Goal: Transaction & Acquisition: Download file/media

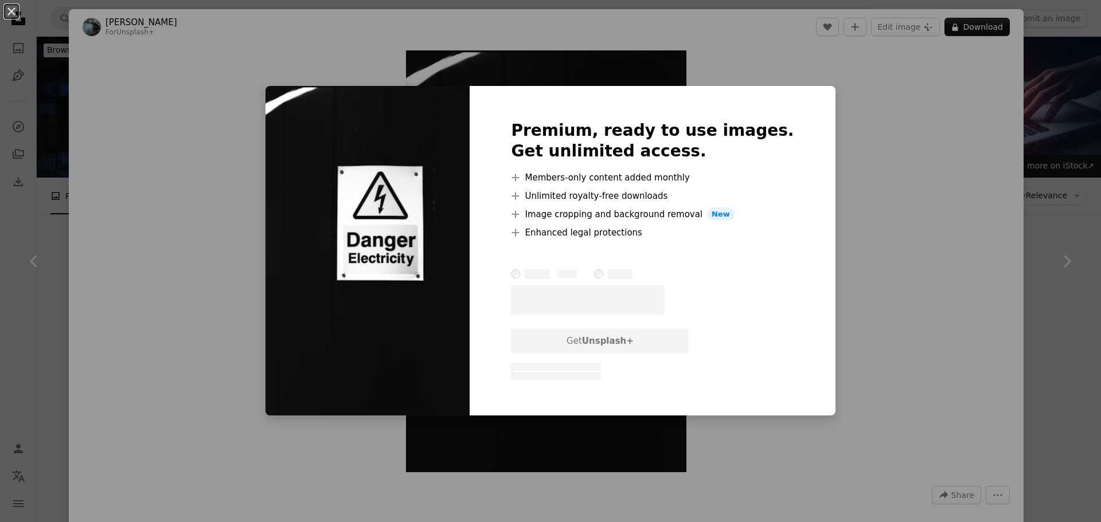
scroll to position [1721, 0]
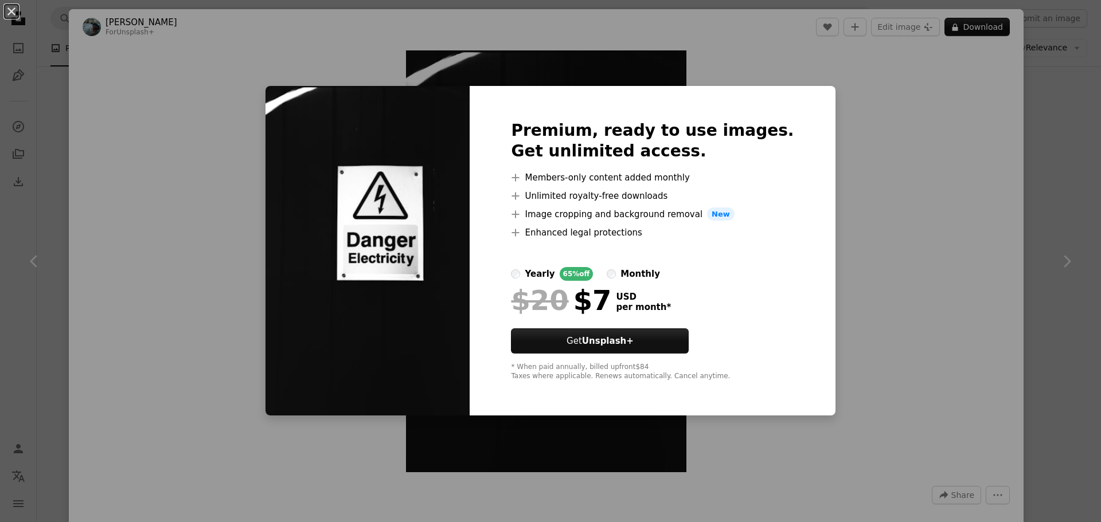
click at [1083, 161] on div "An X shape Premium, ready to use images. Get unlimited access. A plus sign Memb…" at bounding box center [550, 261] width 1101 height 522
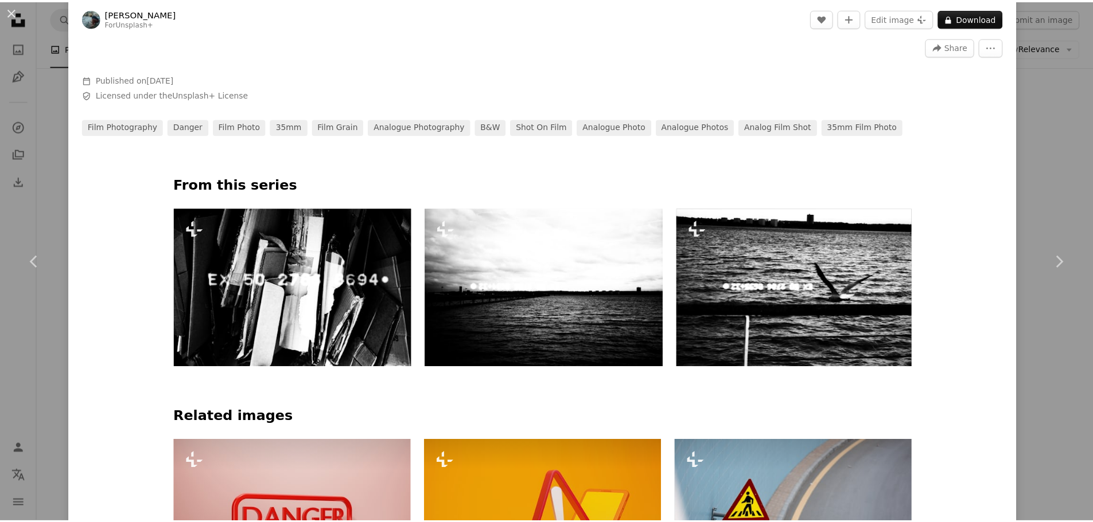
scroll to position [459, 0]
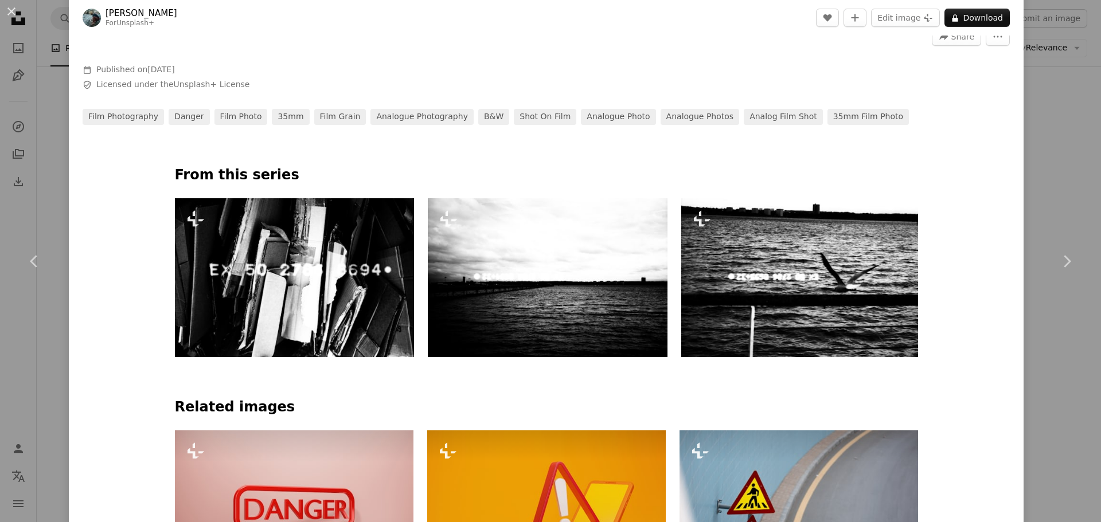
click at [1074, 160] on div "An X shape Chevron left Chevron right [PERSON_NAME] For Unsplash+ A heart A plu…" at bounding box center [550, 261] width 1101 height 522
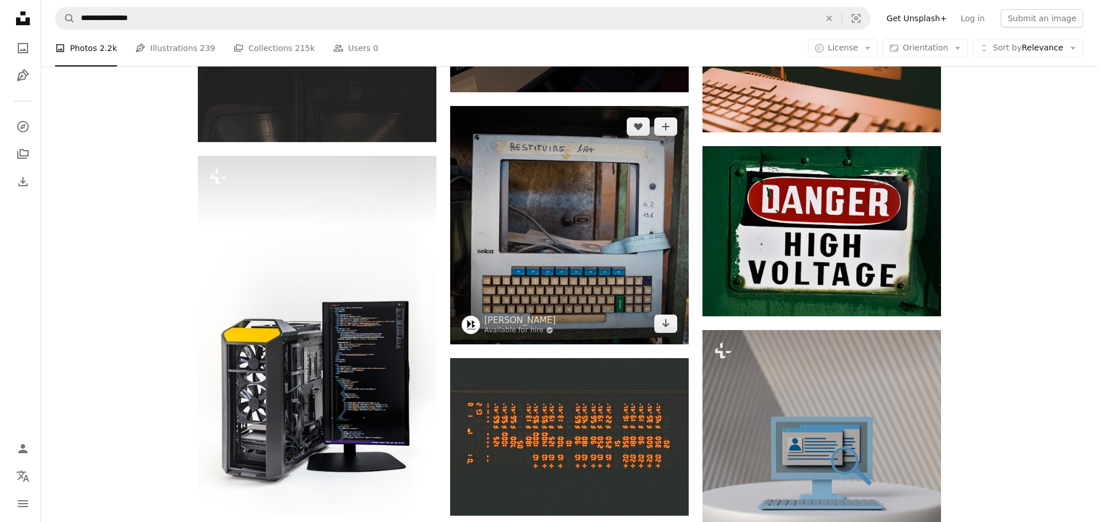
scroll to position [10037, 0]
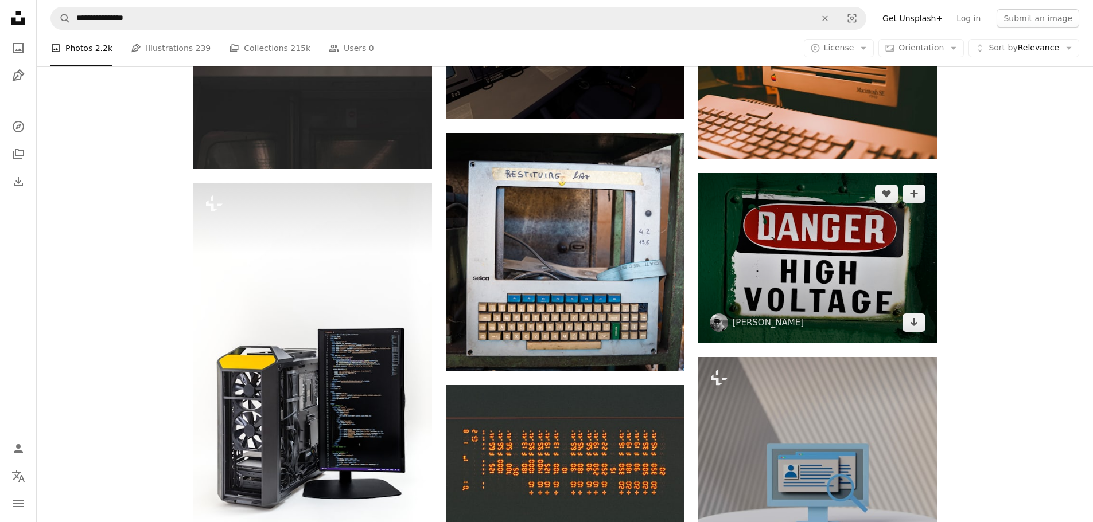
click at [828, 239] on img at bounding box center [817, 258] width 239 height 170
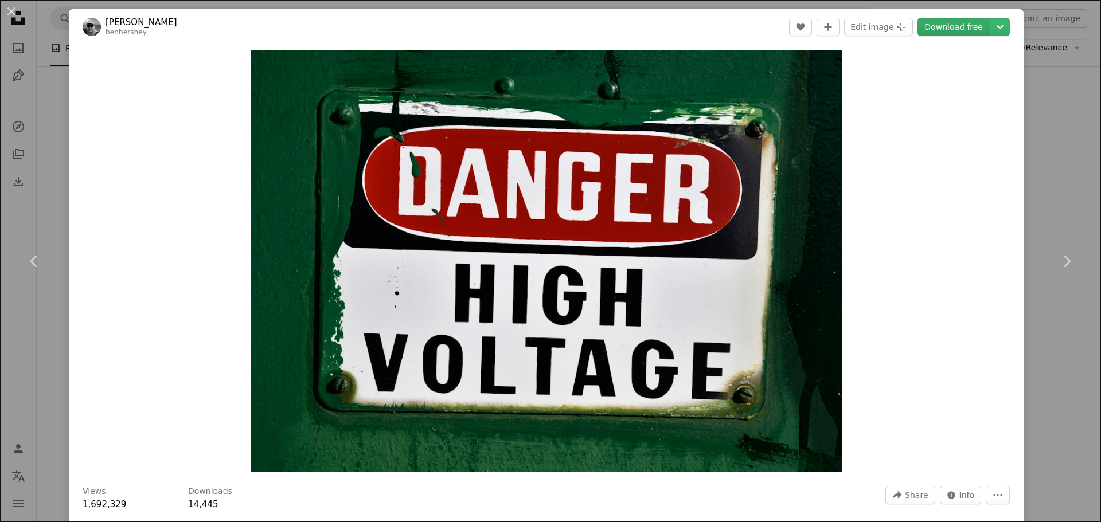
click at [963, 25] on link "Download free" at bounding box center [954, 27] width 72 height 18
